Goal: Task Accomplishment & Management: Complete application form

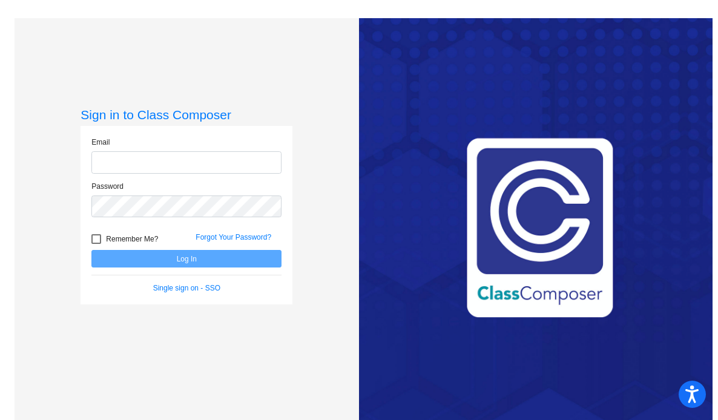
click at [209, 174] on div "Email" at bounding box center [186, 159] width 208 height 44
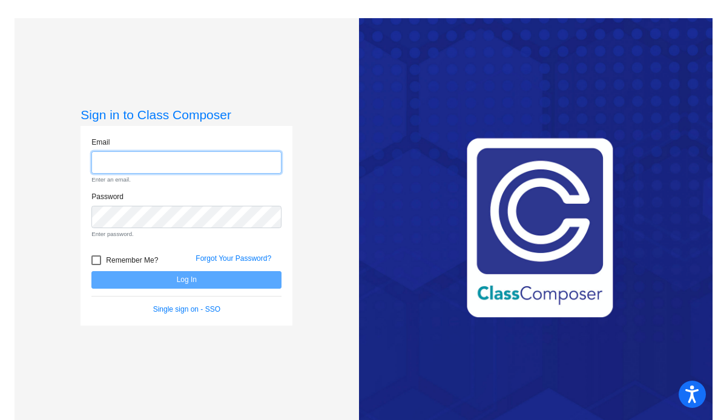
click at [207, 159] on input "email" at bounding box center [186, 162] width 190 height 22
type input "[EMAIL_ADDRESS][DOMAIN_NAME]"
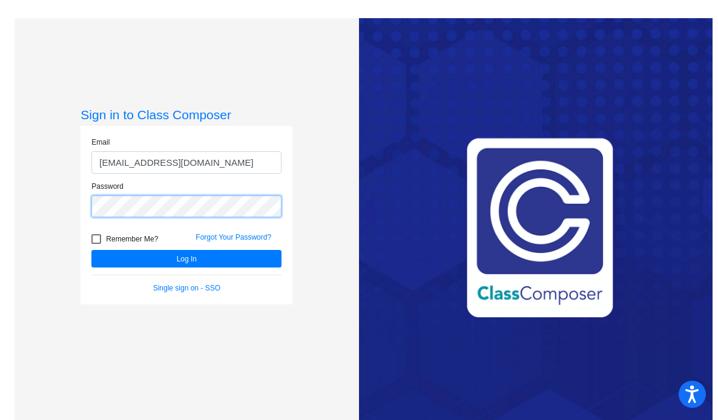
click at [91, 250] on button "Log In" at bounding box center [186, 259] width 190 height 18
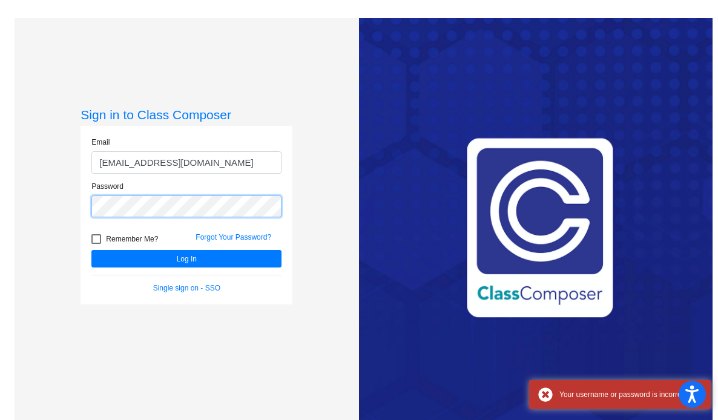
click at [91, 250] on button "Log In" at bounding box center [186, 259] width 190 height 18
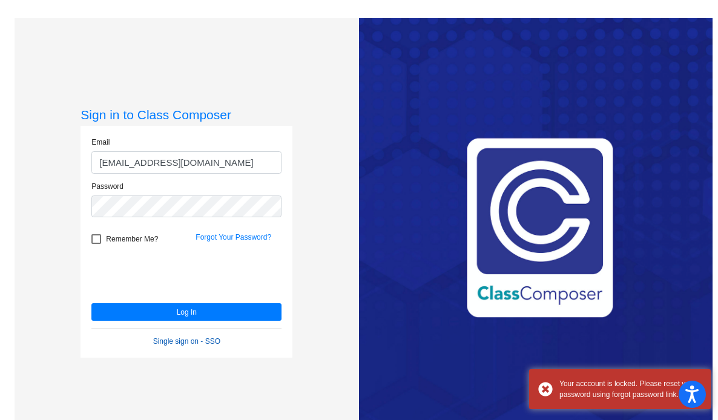
click at [199, 340] on link "Single sign on - SSO" at bounding box center [186, 341] width 67 height 8
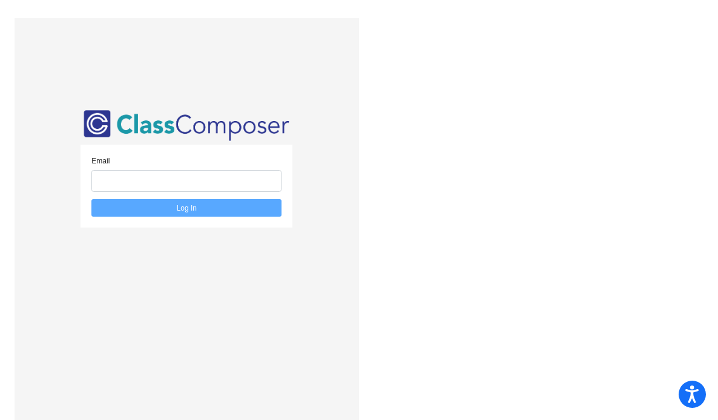
click at [294, 92] on div "Email Log In" at bounding box center [187, 228] width 345 height 420
click at [200, 184] on input "email" at bounding box center [186, 181] width 190 height 22
type input "[EMAIL_ADDRESS][DOMAIN_NAME]"
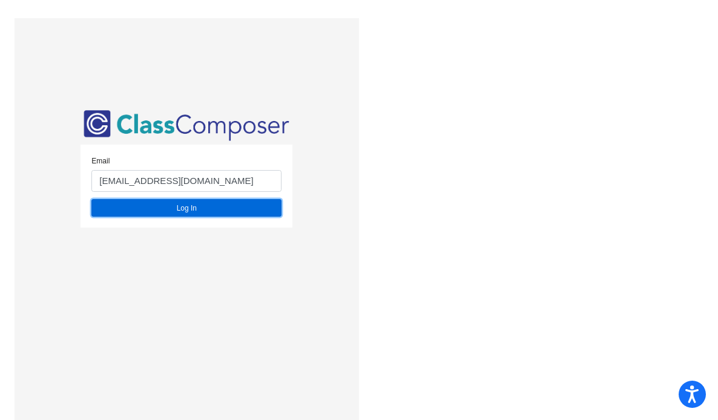
click at [200, 212] on button "Log In" at bounding box center [186, 208] width 190 height 18
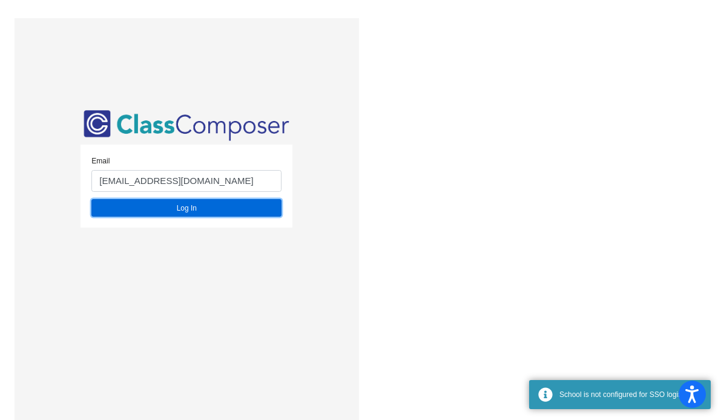
click at [207, 209] on button "Log In" at bounding box center [186, 208] width 190 height 18
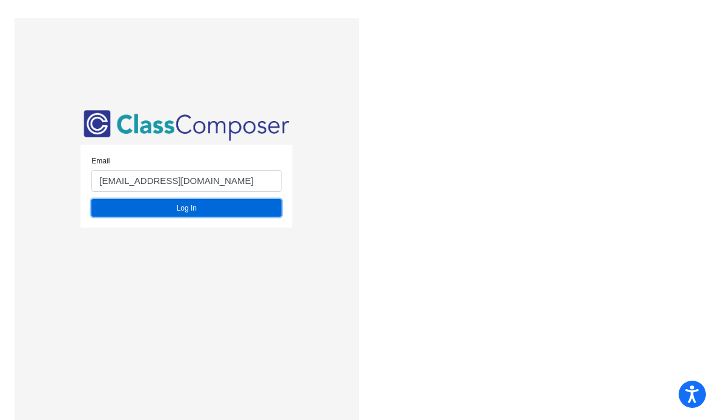
click at [187, 213] on button "Log In" at bounding box center [186, 208] width 190 height 18
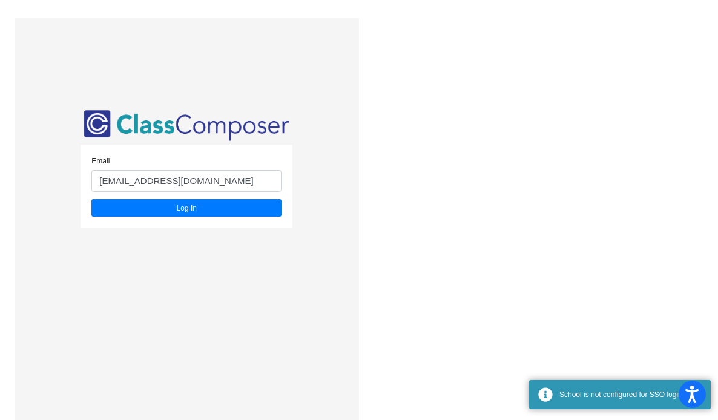
click at [331, 250] on div "Email [EMAIL_ADDRESS][DOMAIN_NAME] Log In" at bounding box center [187, 228] width 345 height 420
